Goal: Transaction & Acquisition: Purchase product/service

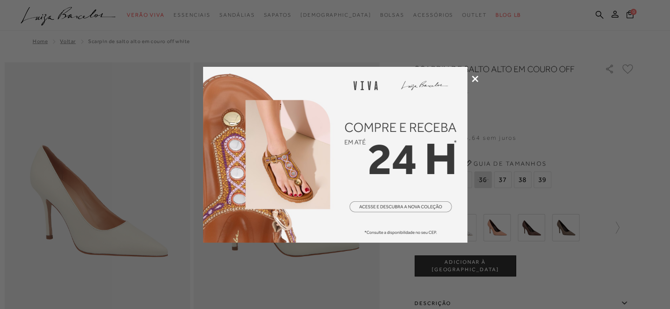
click at [471, 78] on icon at bounding box center [474, 79] width 7 height 7
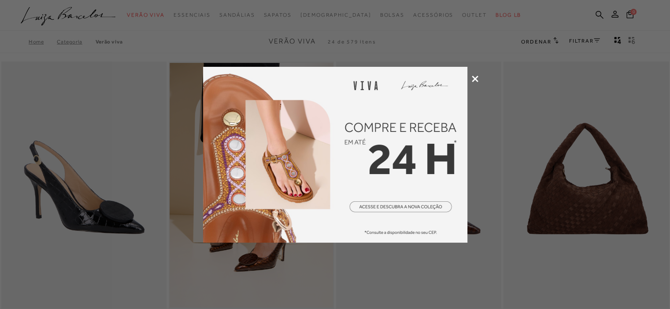
click at [479, 81] on div at bounding box center [335, 154] width 670 height 309
click at [476, 81] on icon at bounding box center [474, 79] width 7 height 7
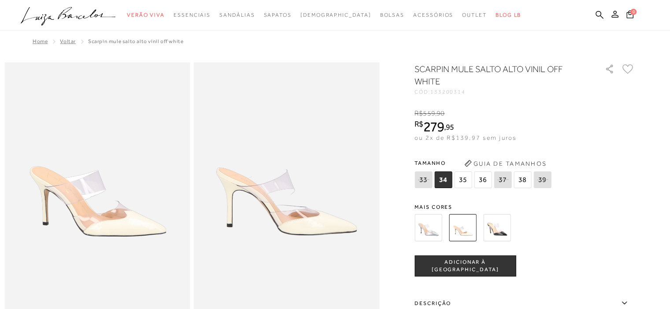
click at [521, 183] on span "38" at bounding box center [522, 180] width 18 height 17
